Goal: Transaction & Acquisition: Purchase product/service

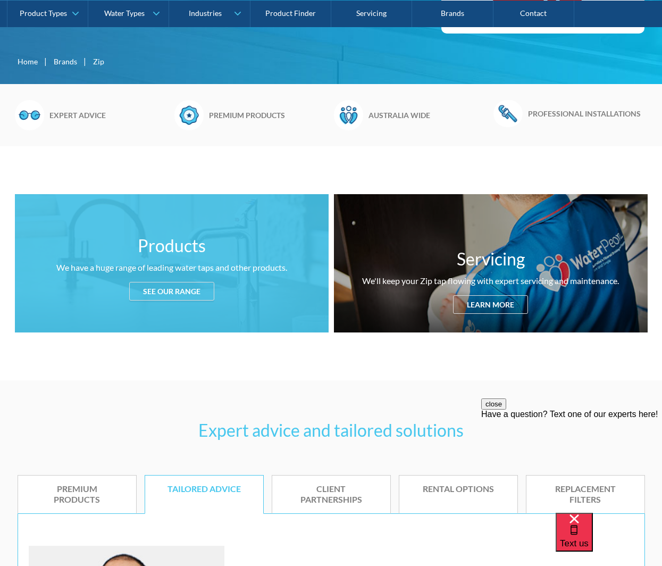
click at [186, 289] on div "See our range" at bounding box center [171, 291] width 85 height 19
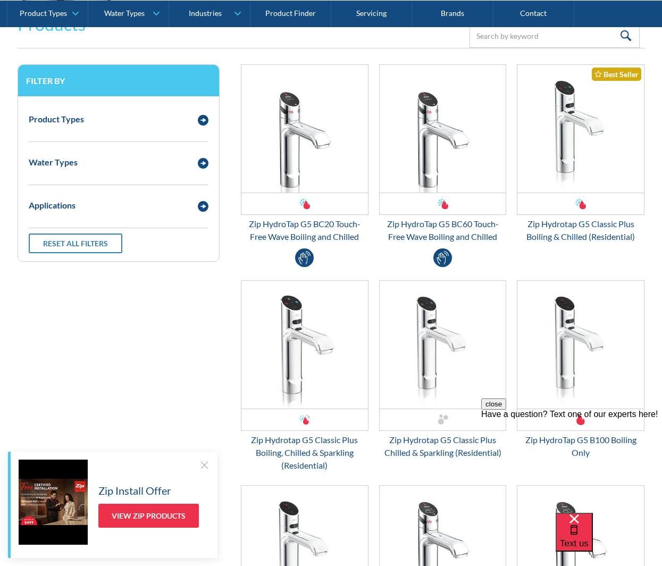
scroll to position [1411, 0]
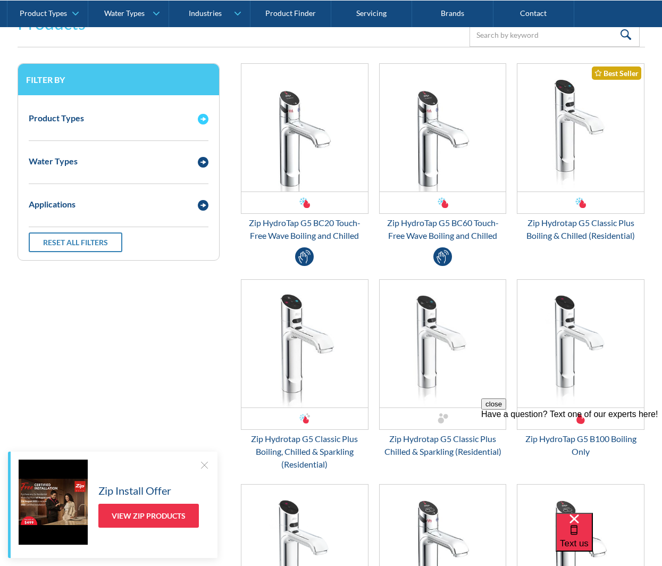
click at [206, 115] on img "Email Form 3" at bounding box center [203, 119] width 11 height 11
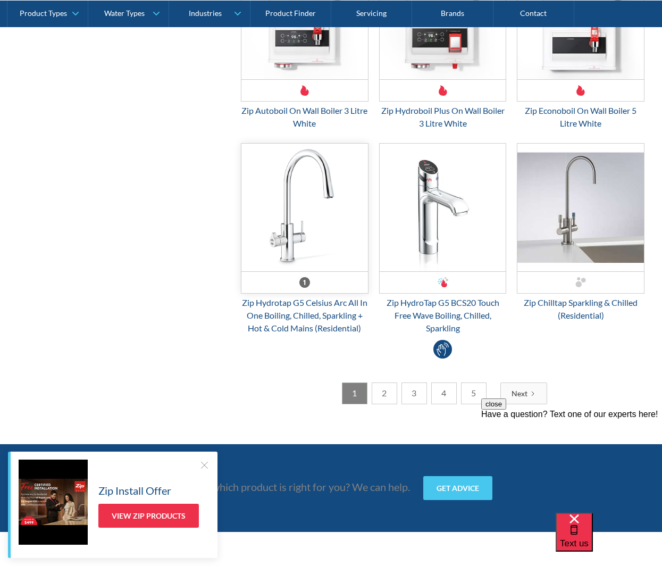
scroll to position [2847, 0]
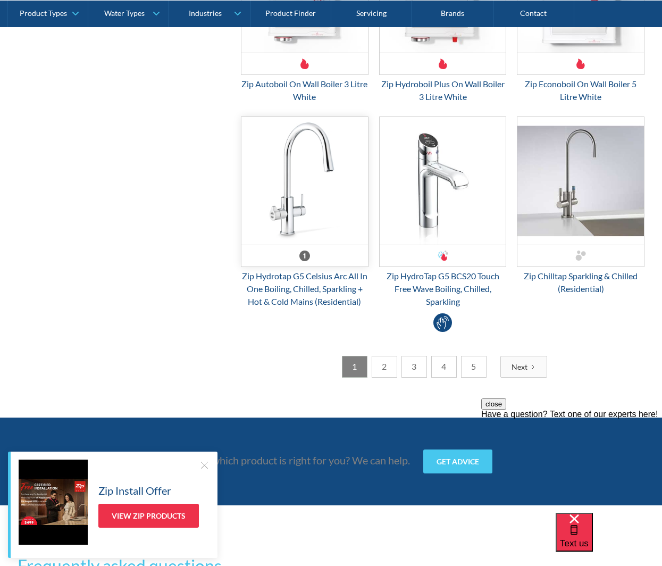
click at [292, 187] on img "Email Form 3" at bounding box center [304, 181] width 127 height 128
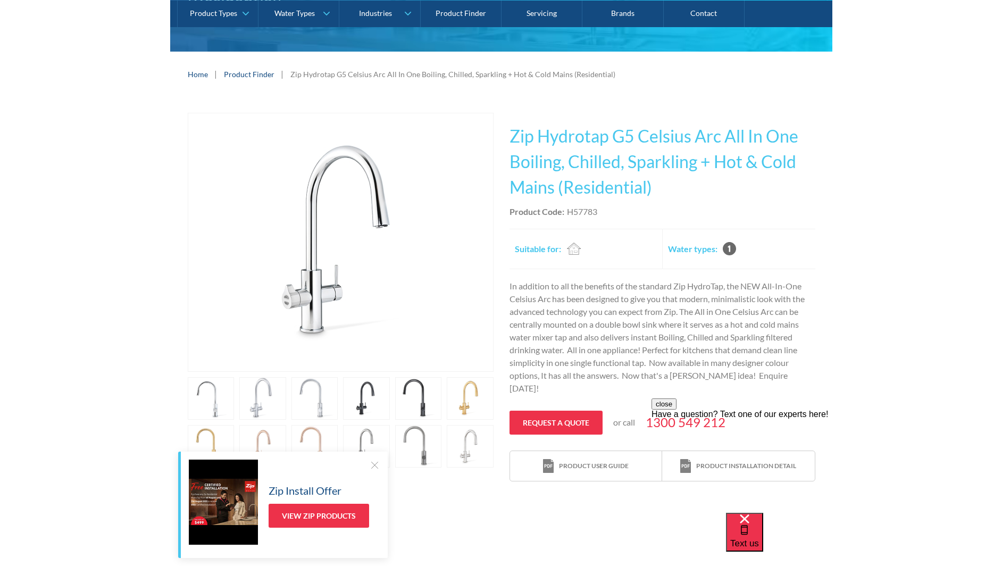
scroll to position [160, 0]
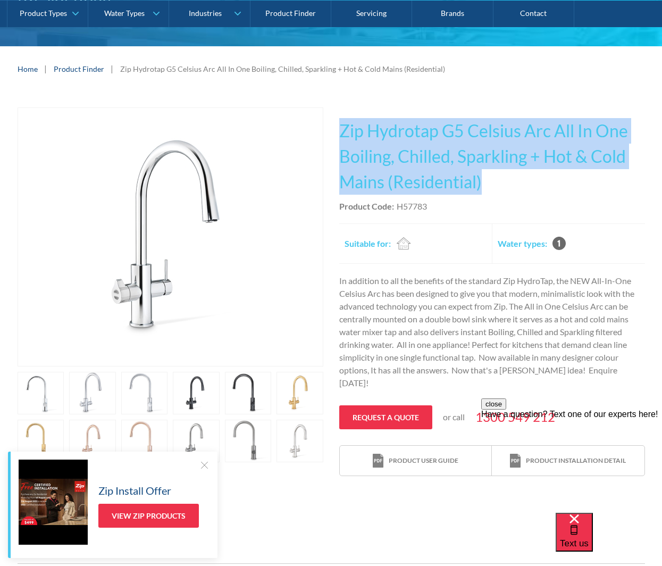
drag, startPoint x: 342, startPoint y: 127, endPoint x: 511, endPoint y: 190, distance: 180.1
click at [511, 190] on h1 "Zip Hydrotap G5 Celsius Arc All In One Boiling, Chilled, Sparkling + Hot & Cold…" at bounding box center [492, 156] width 306 height 77
copy h1 "Zip Hydrotap G5 Celsius Arc All In One Boiling, Chilled, Sparkling + Hot & Cold…"
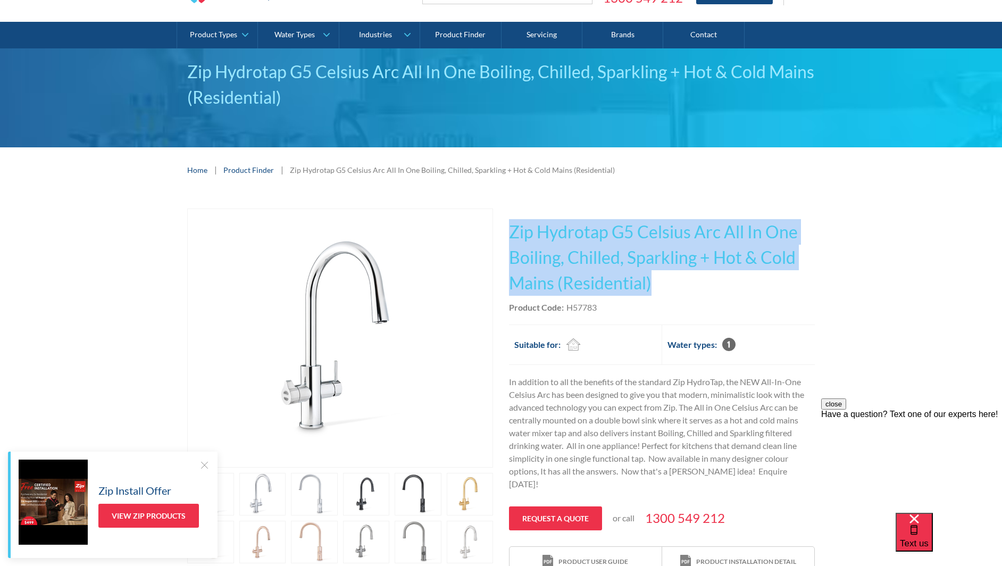
scroll to position [0, 0]
